Goal: Information Seeking & Learning: Check status

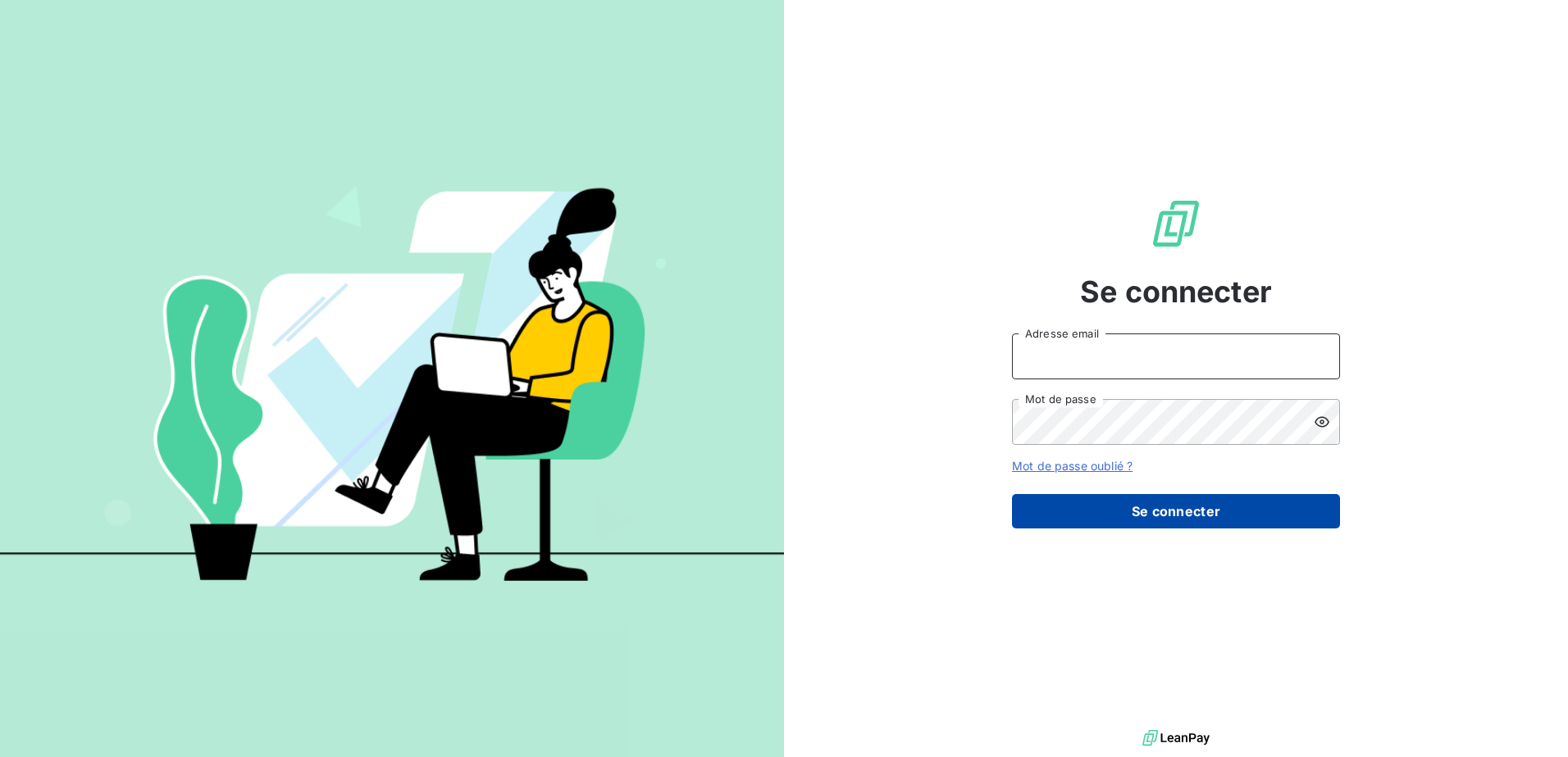
type input "[PERSON_NAME][EMAIL_ADDRESS][DOMAIN_NAME]"
click at [1111, 514] on button "Se connecter" at bounding box center [1176, 511] width 328 height 34
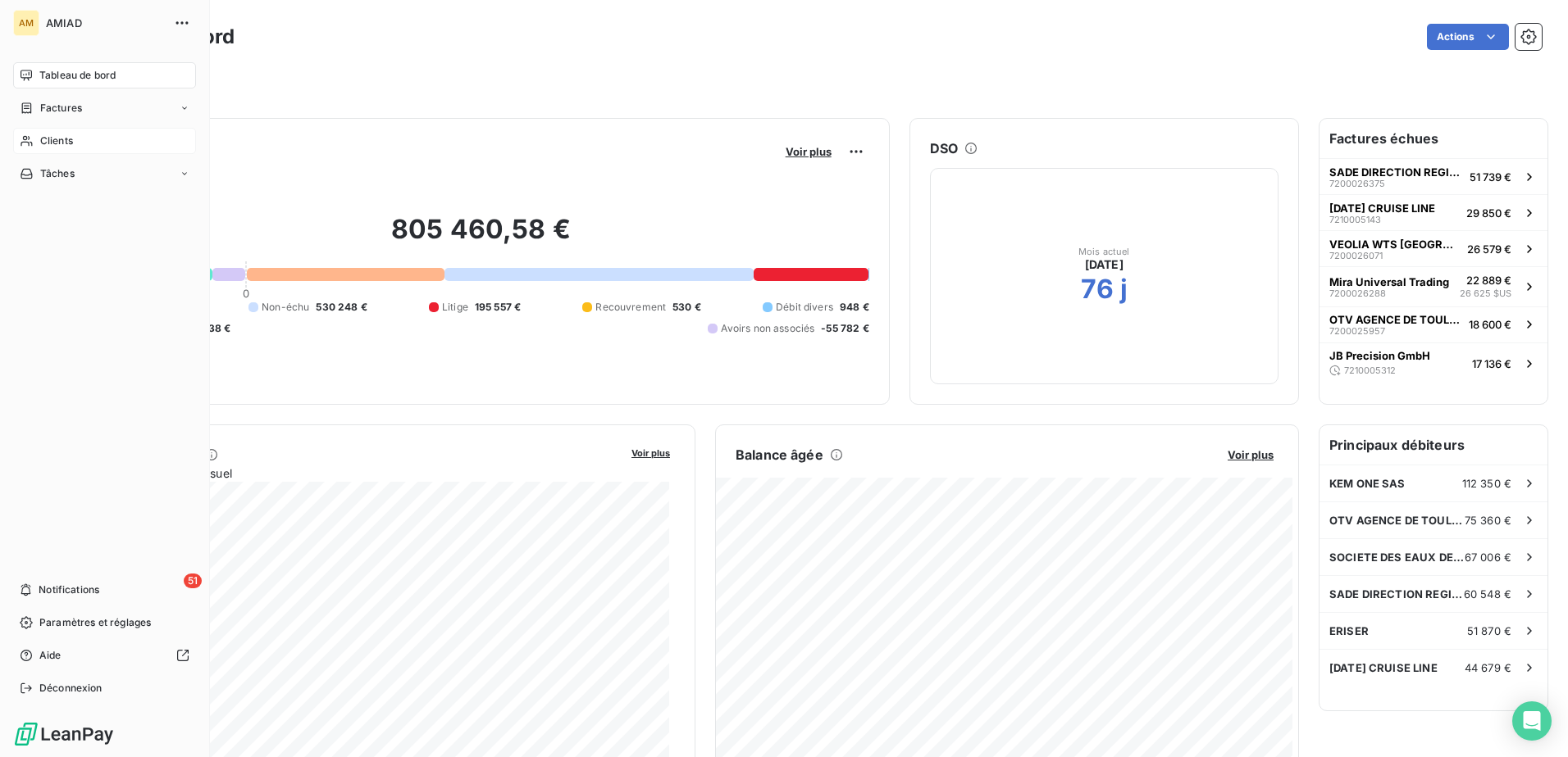
click at [51, 141] on span "Clients" at bounding box center [56, 141] width 33 height 15
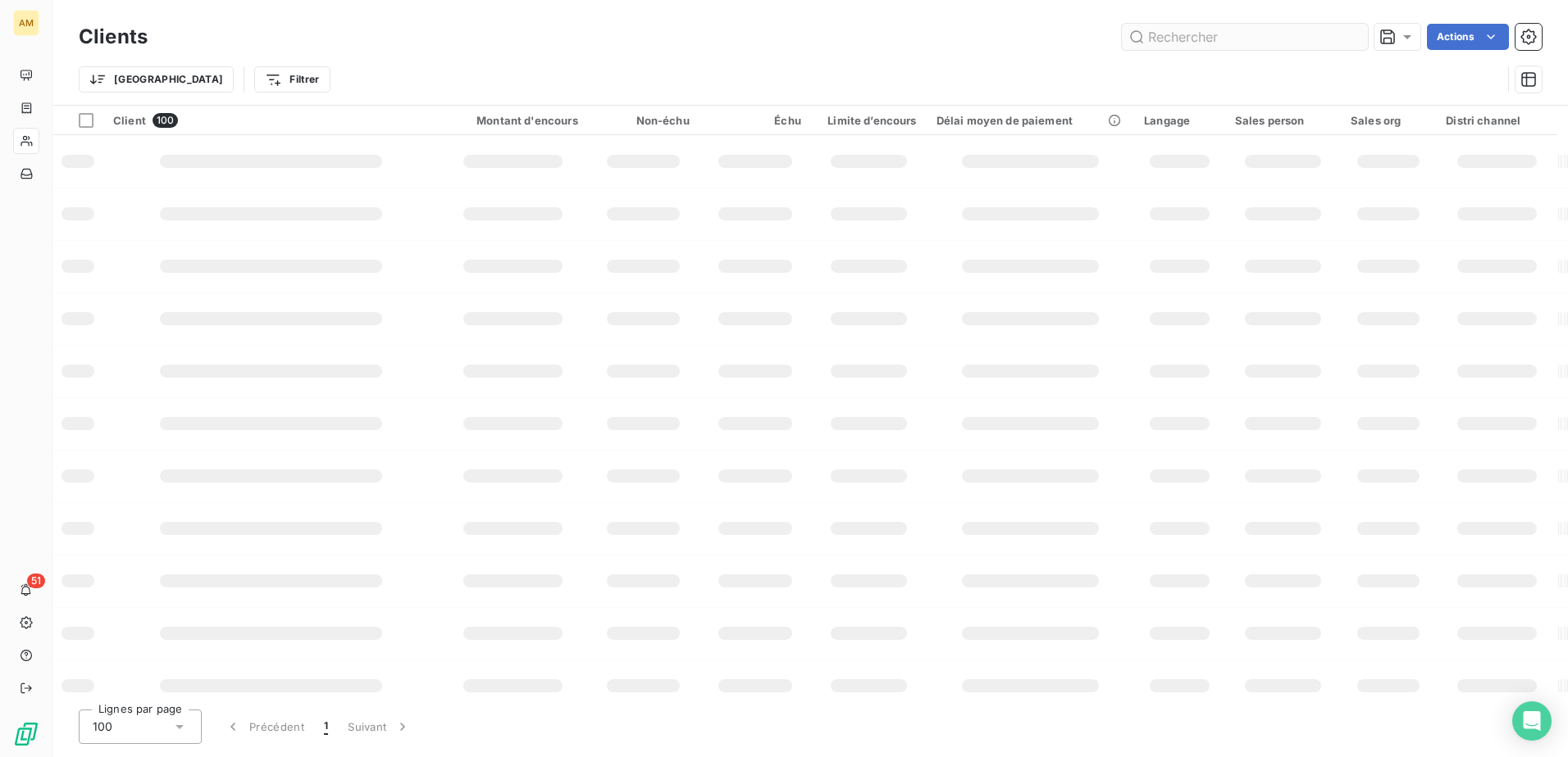
click at [1213, 37] on input "text" at bounding box center [1244, 37] width 246 height 27
type input "MIRA"
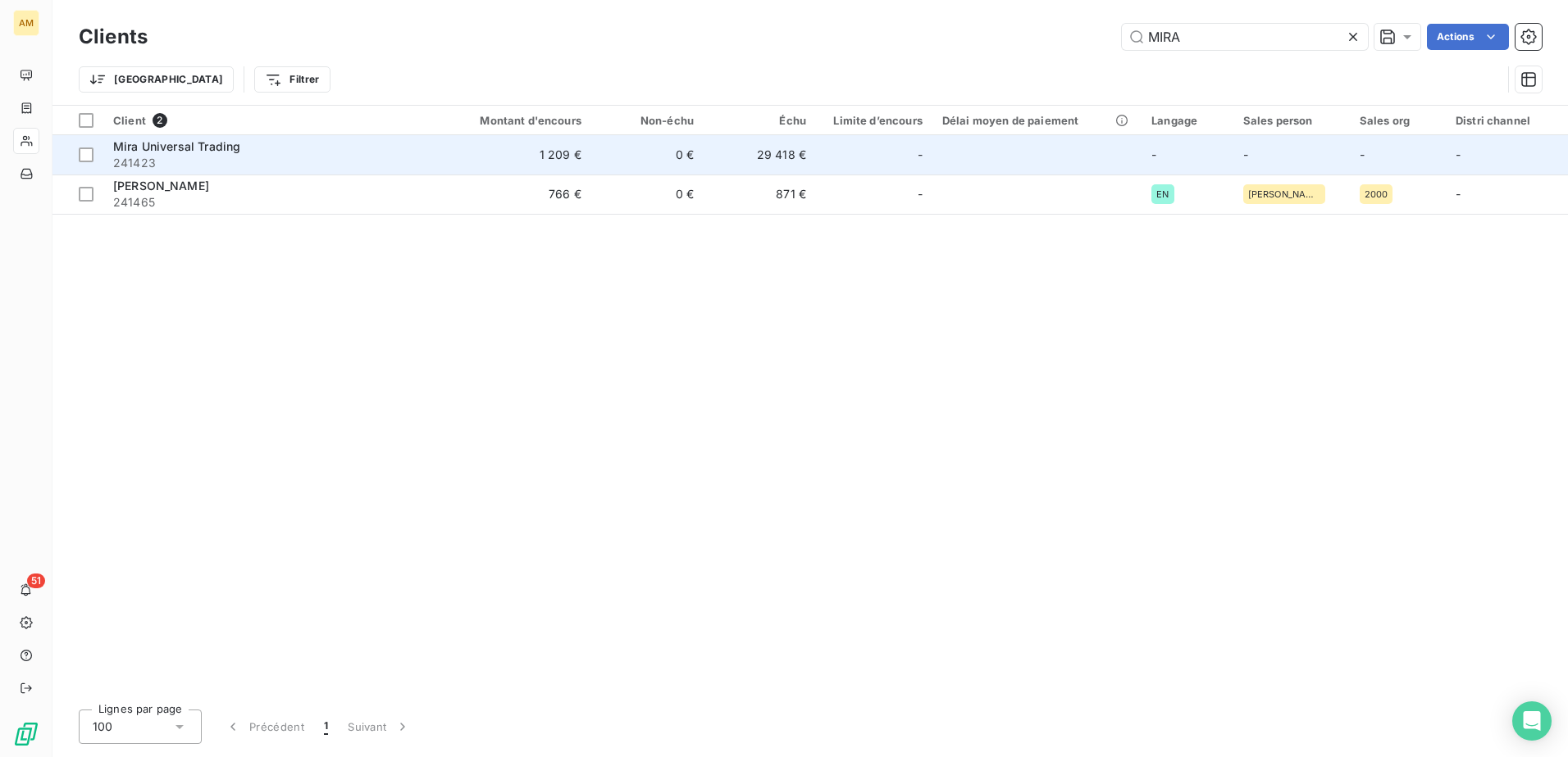
click at [286, 160] on span "241423" at bounding box center [271, 162] width 317 height 16
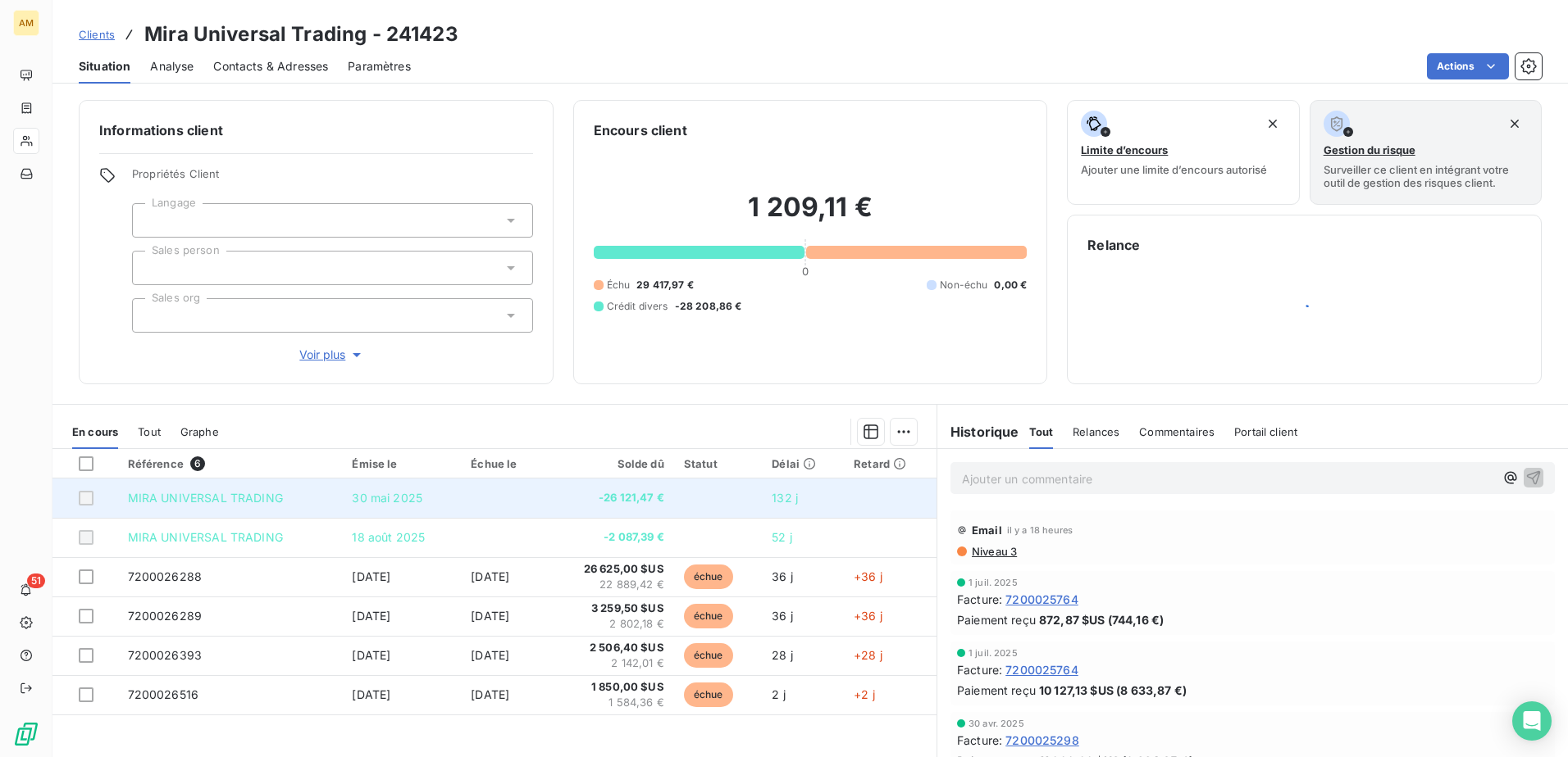
scroll to position [57, 0]
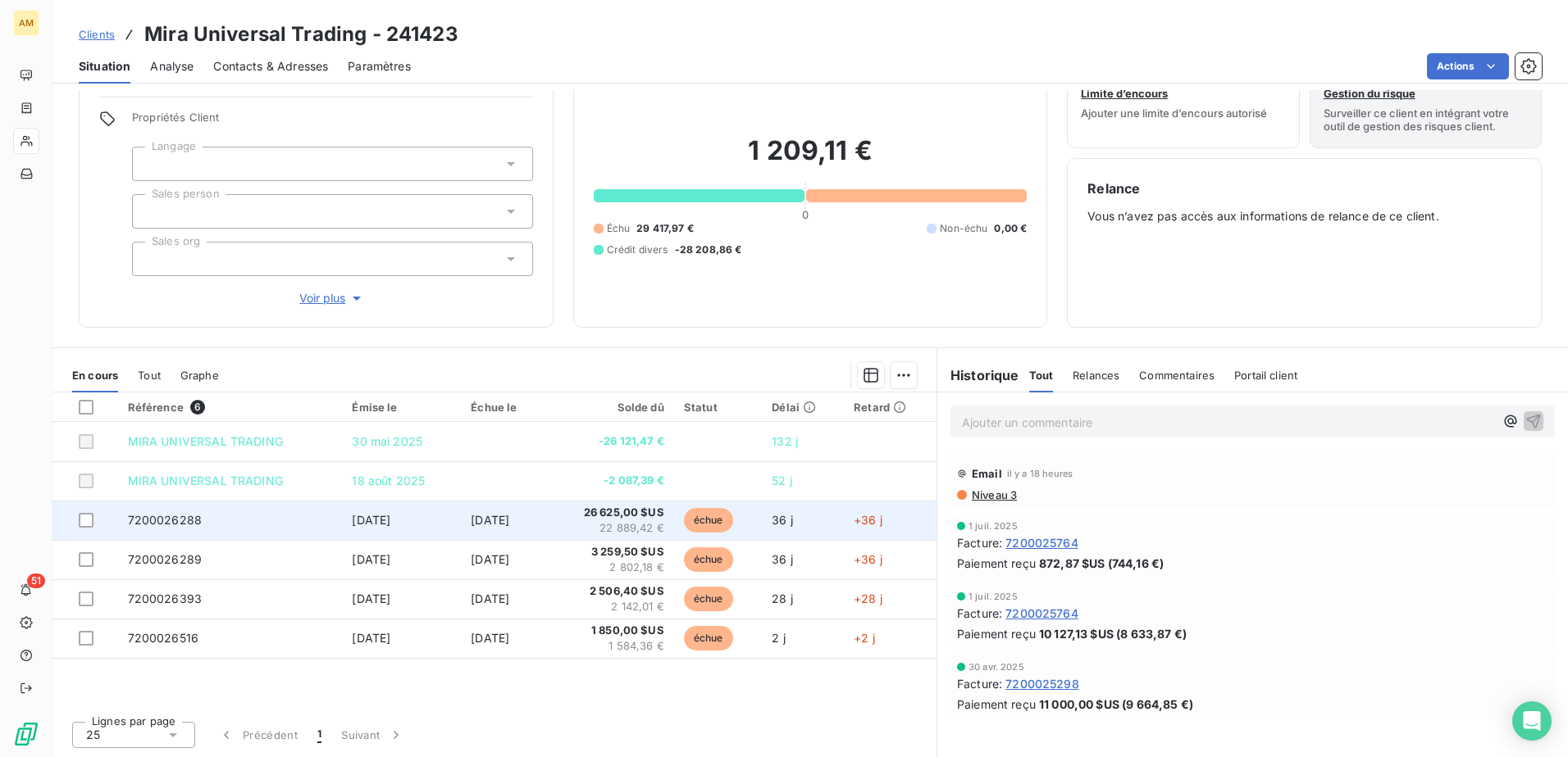
click at [353, 525] on span "[DATE]" at bounding box center [371, 520] width 39 height 14
